Goal: Communication & Community: Ask a question

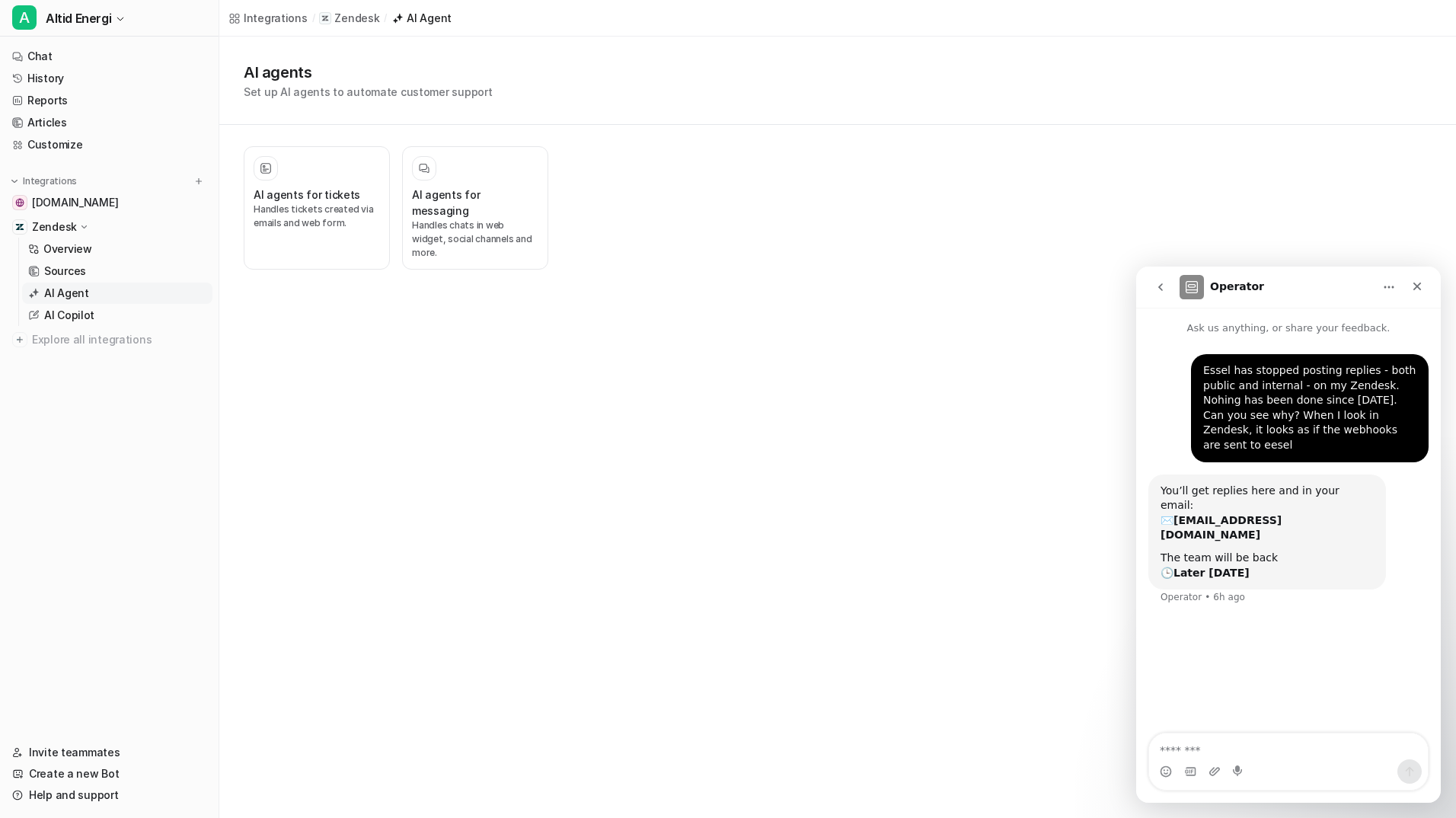
click at [1227, 748] on textarea "Message…" at bounding box center [1288, 746] width 279 height 26
click at [1233, 745] on textarea "Message…" at bounding box center [1288, 746] width 279 height 26
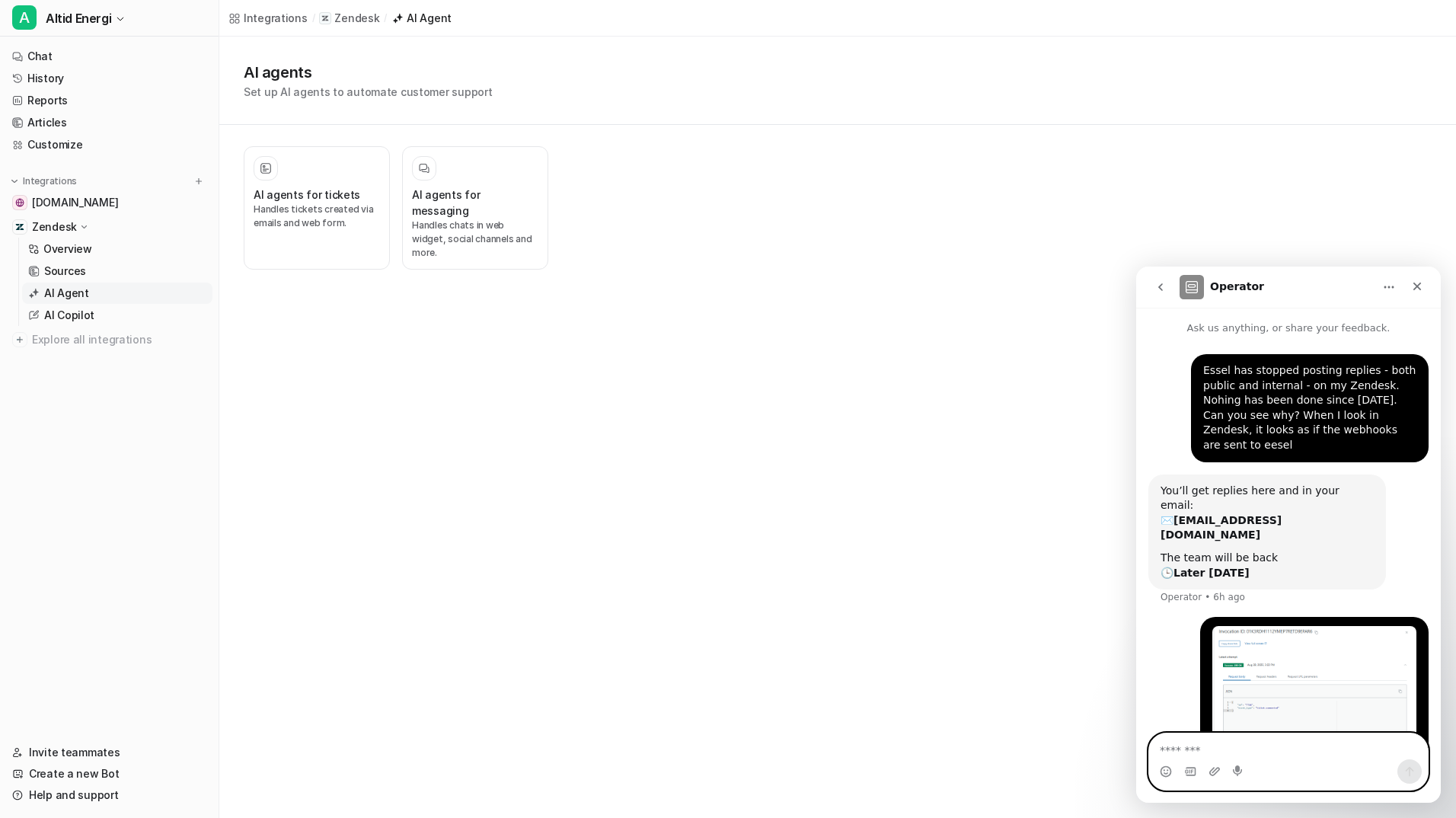
scroll to position [67, 0]
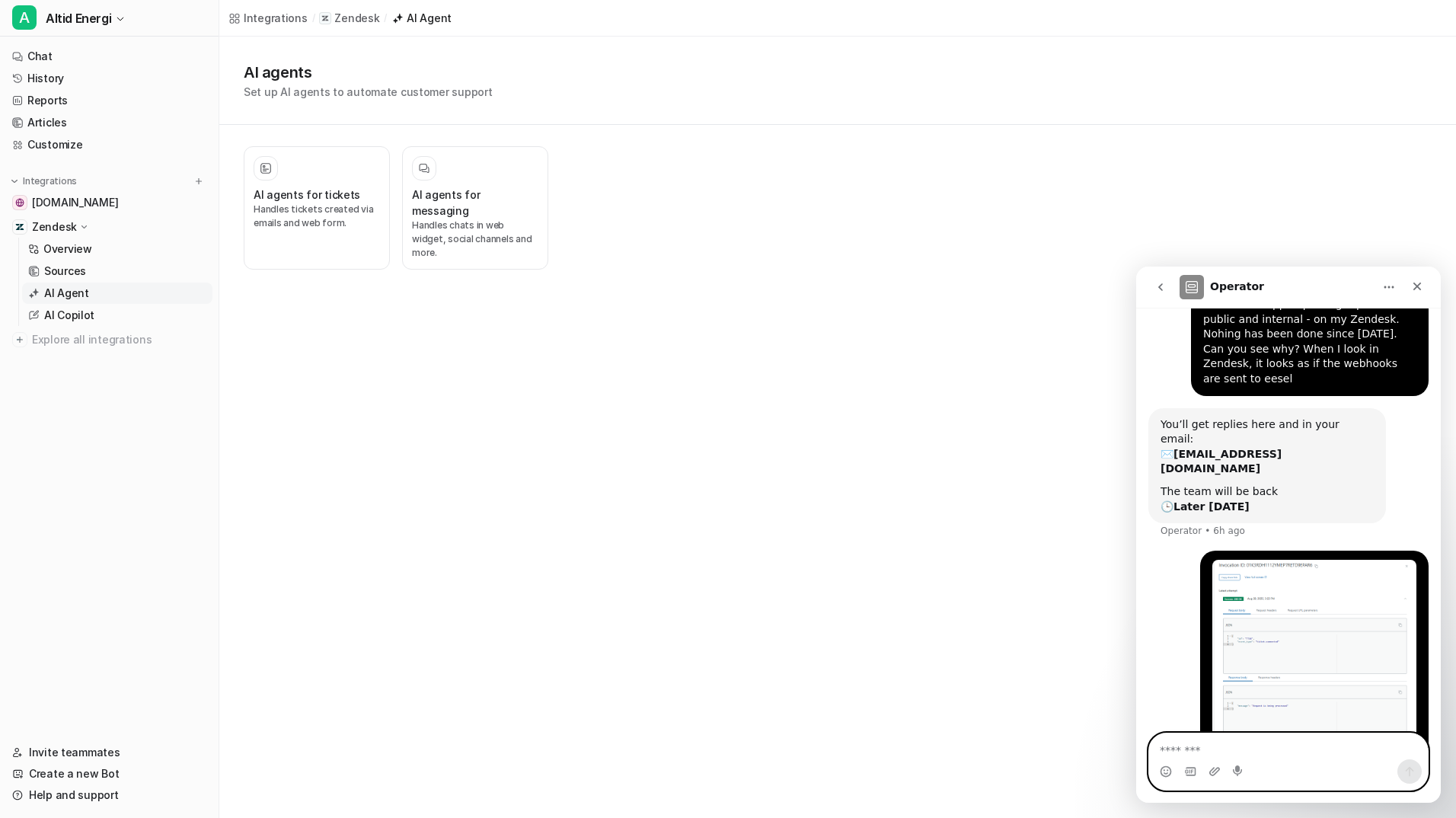
click at [1340, 751] on textarea "Message…" at bounding box center [1288, 746] width 279 height 26
click at [1226, 751] on textarea "Message…" at bounding box center [1288, 746] width 279 height 26
paste textarea "*"
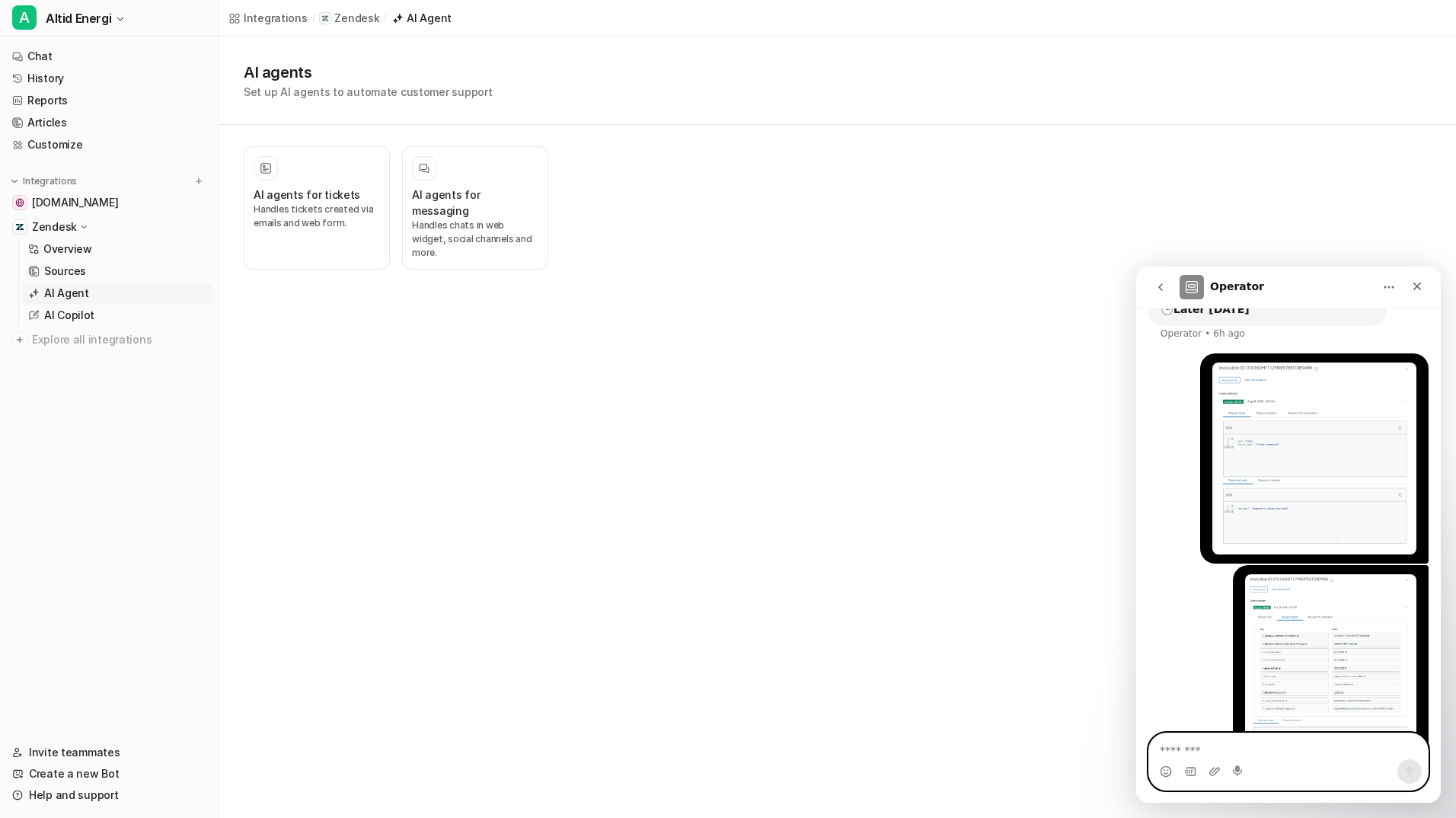
scroll to position [290, 0]
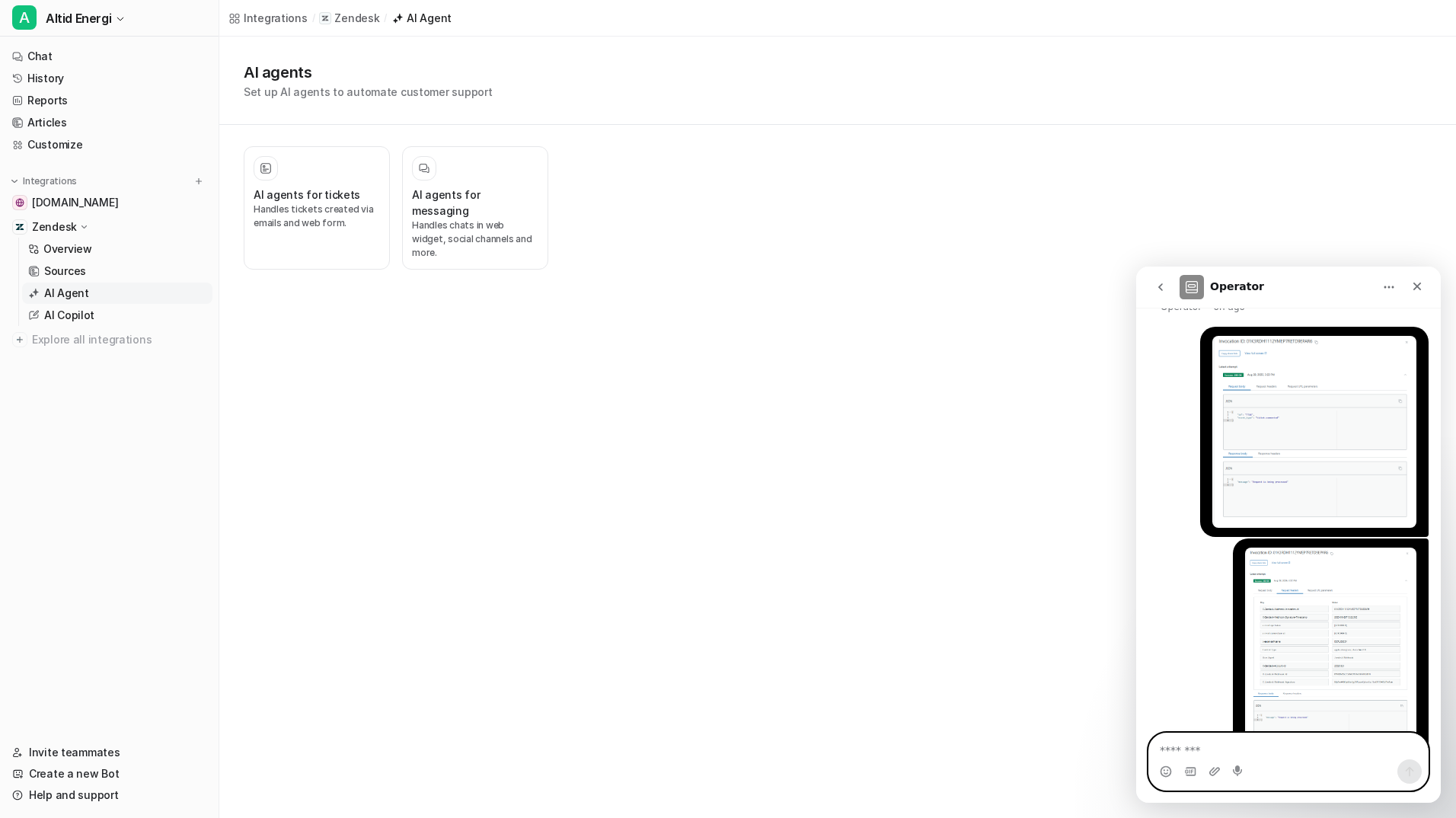
click at [1226, 751] on textarea "Message…" at bounding box center [1288, 746] width 279 height 26
type textarea "**********"
click at [1414, 774] on icon "Send a message…" at bounding box center [1409, 772] width 12 height 12
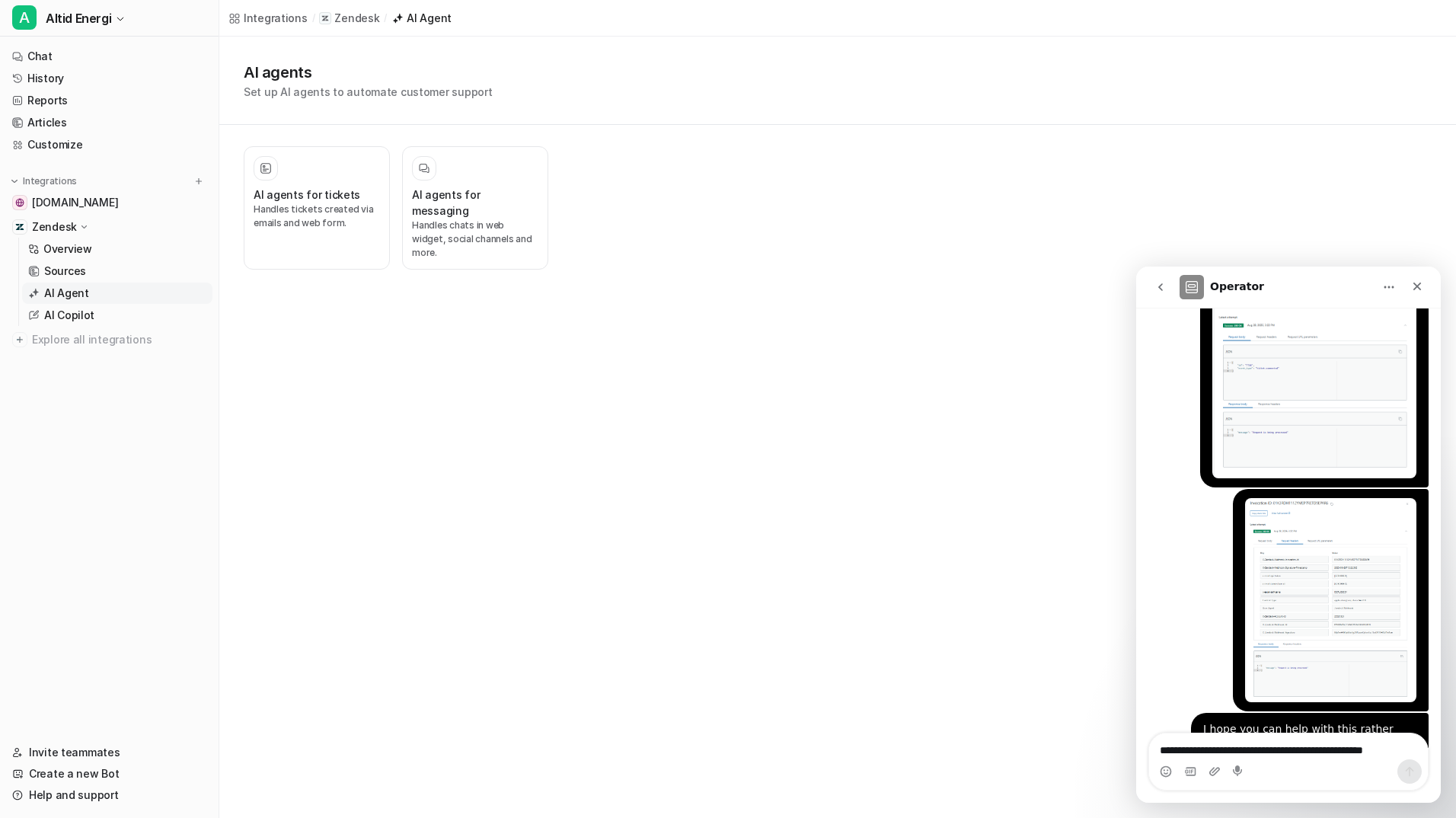
click at [973, 496] on div "Integrations / Zendesk / AI Agent AI agents Set up AI agents to automate custom…" at bounding box center [728, 409] width 1456 height 818
click at [1236, 750] on textarea "**********" at bounding box center [1288, 746] width 279 height 26
click at [69, 102] on link "Reports" at bounding box center [109, 100] width 206 height 21
click at [54, 75] on link "History" at bounding box center [109, 78] width 206 height 21
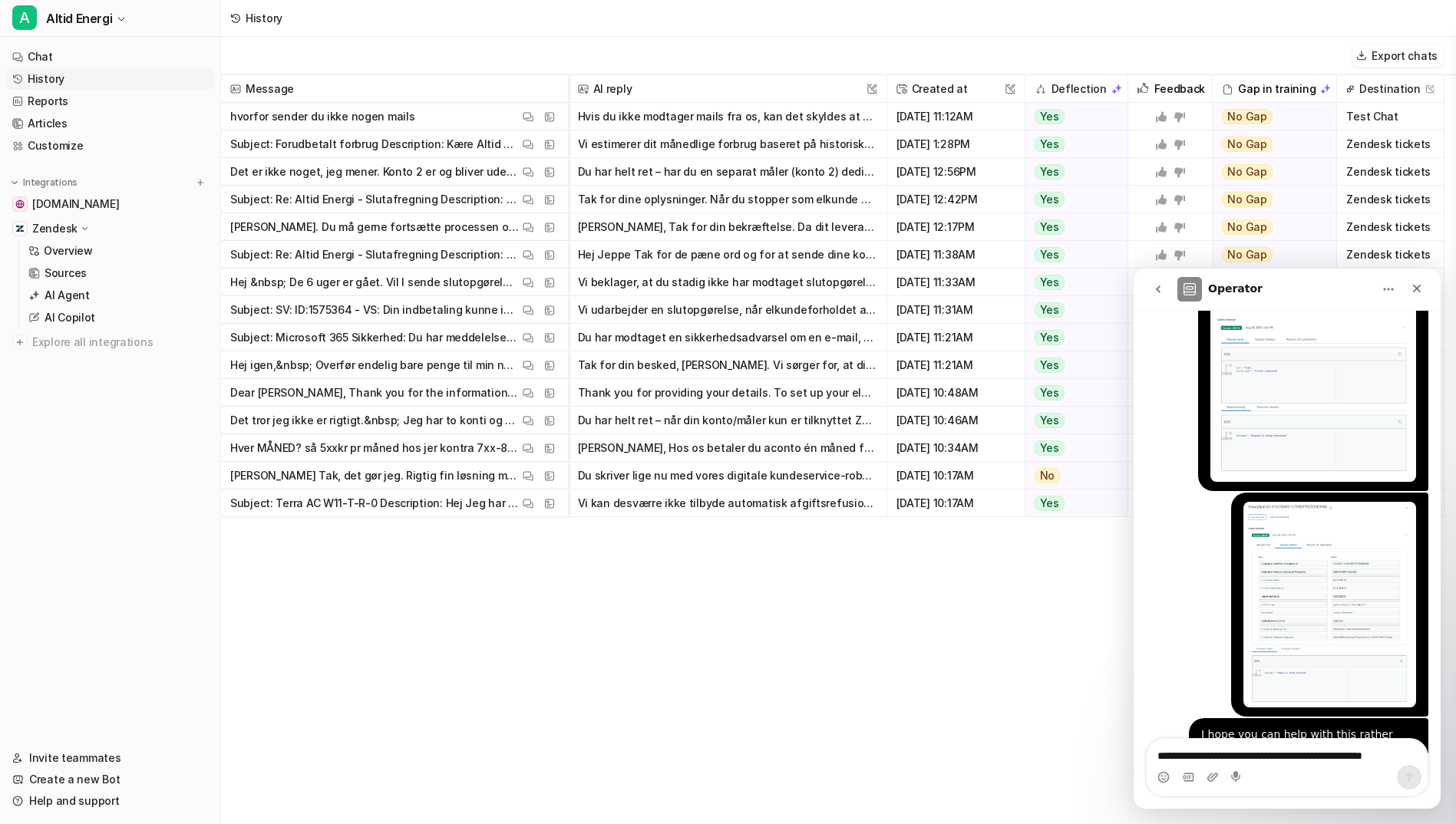
click at [54, 76] on link "History" at bounding box center [110, 78] width 208 height 21
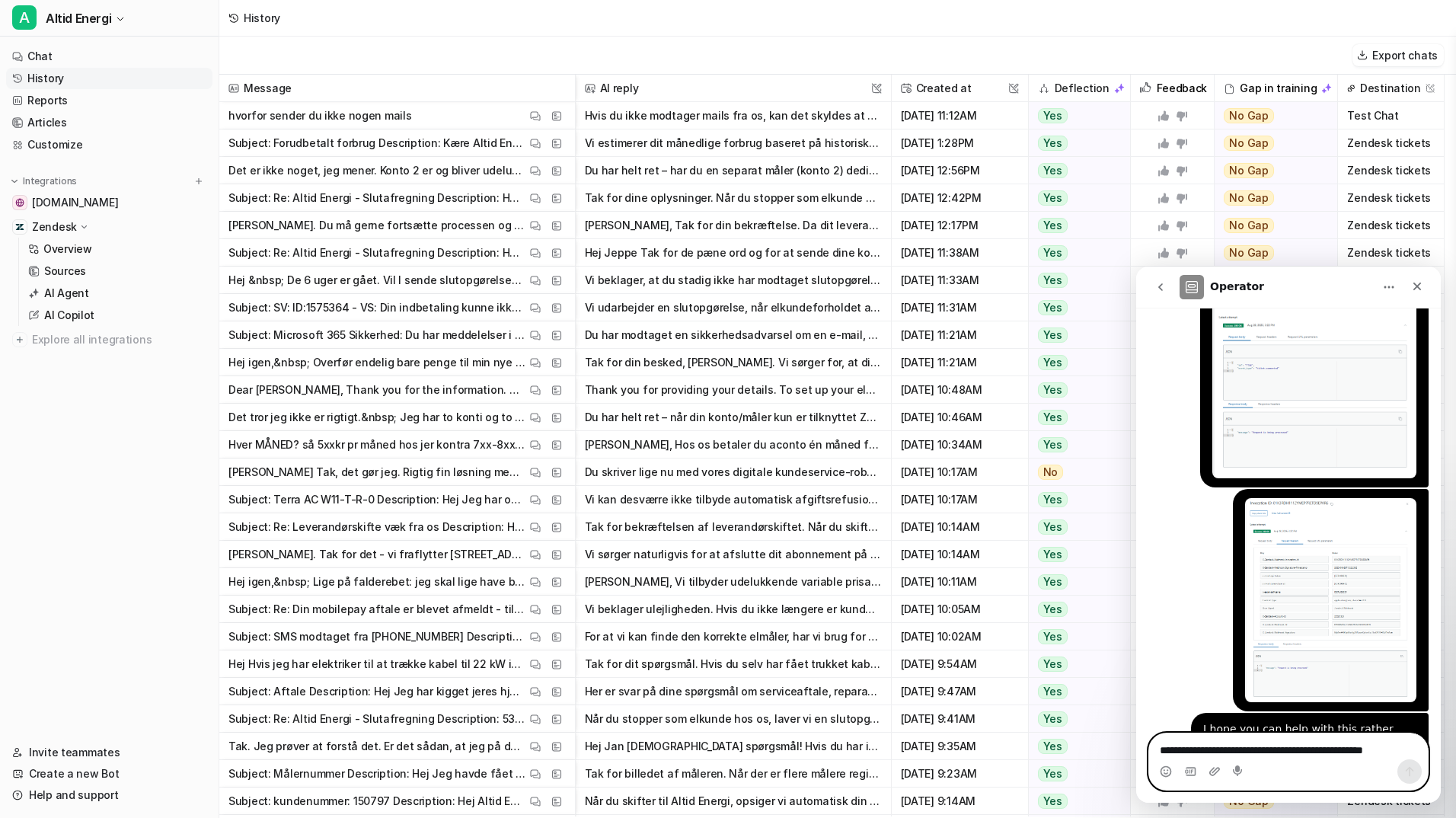
click at [1228, 746] on textarea "**********" at bounding box center [1288, 746] width 279 height 26
type textarea "*"
click at [1193, 589] on div "[EMAIL_ADDRESS][DOMAIN_NAME] • Just now" at bounding box center [1288, 600] width 280 height 224
